Goal: Communication & Community: Answer question/provide support

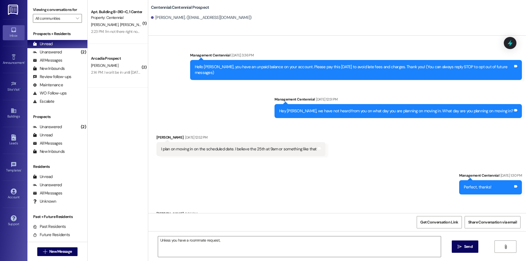
scroll to position [155, 0]
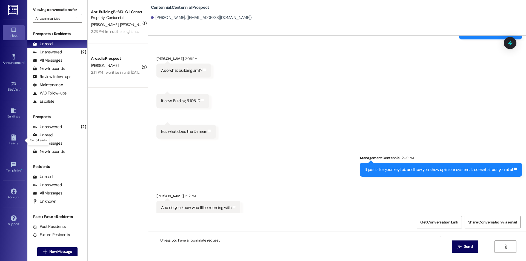
click at [132, 32] on div "2:23 PM: I'm not there right now but it should be hung up on the back of the fr…" at bounding box center [159, 31] width 136 height 5
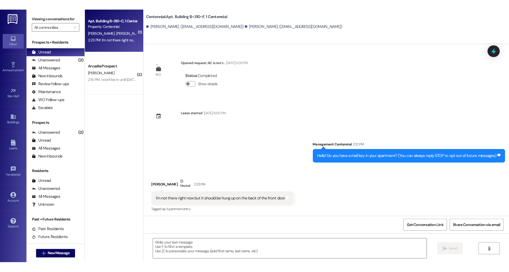
scroll to position [86, 0]
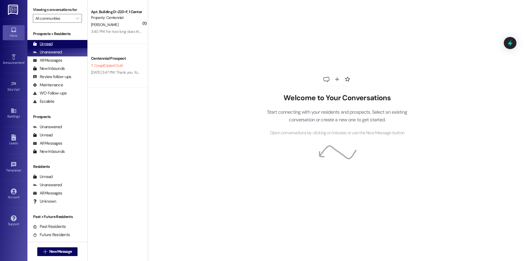
click at [48, 41] on div "Unread" at bounding box center [43, 44] width 20 height 6
